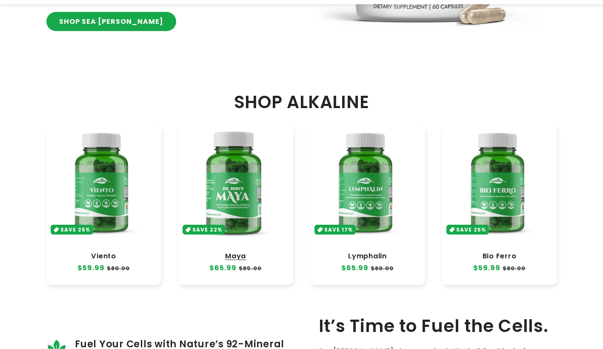
scroll to position [298, 0]
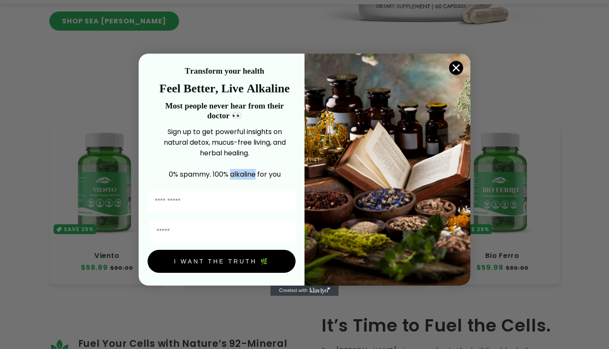
click at [457, 71] on circle "Close dialog" at bounding box center [456, 67] width 14 height 14
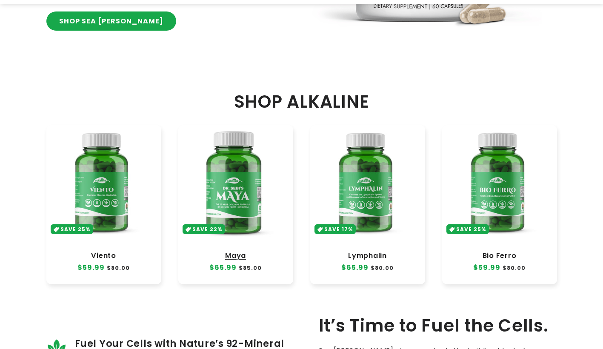
click at [266, 252] on link "Maya" at bounding box center [236, 256] width 98 height 9
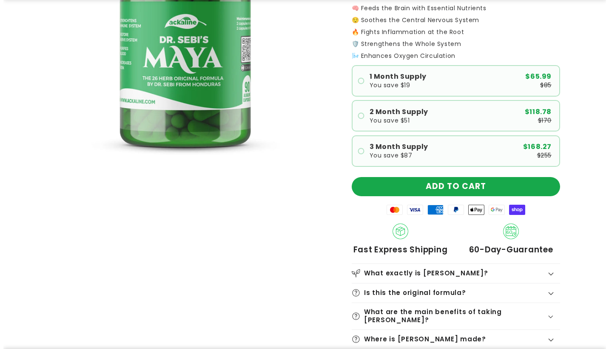
scroll to position [255, 0]
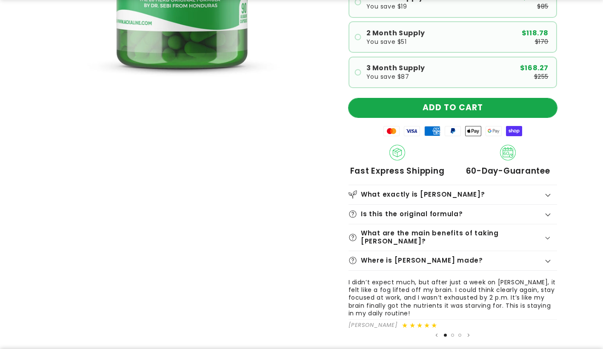
click at [465, 107] on button "ADD TO CART" at bounding box center [453, 107] width 209 height 19
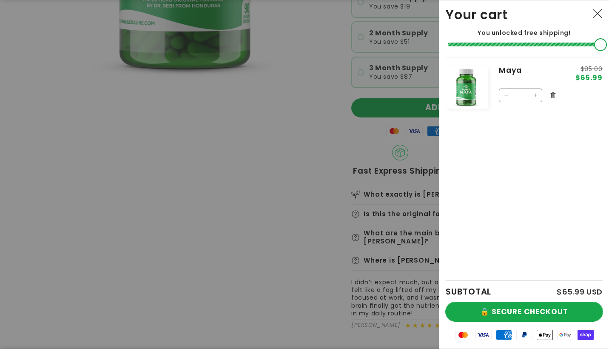
click at [548, 309] on button "🔒 SECURE CHECKOUT" at bounding box center [524, 311] width 157 height 19
